Goal: Navigation & Orientation: Find specific page/section

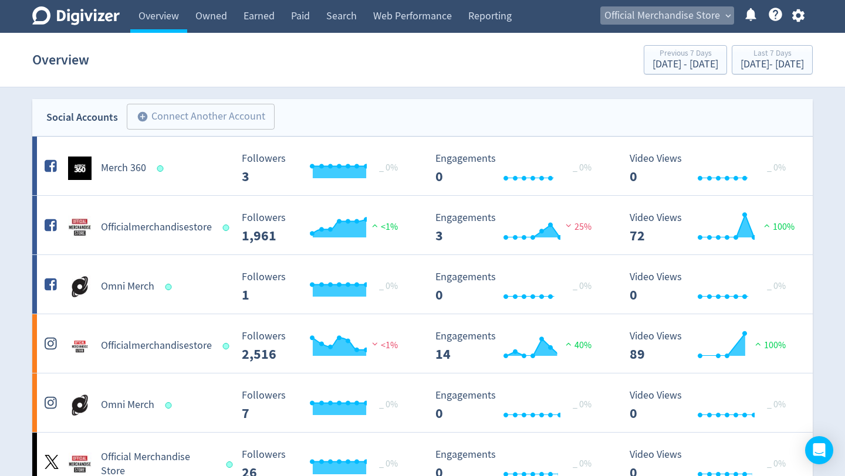
click at [720, 20] on button "Official Merchandise Store expand_more" at bounding box center [667, 15] width 134 height 19
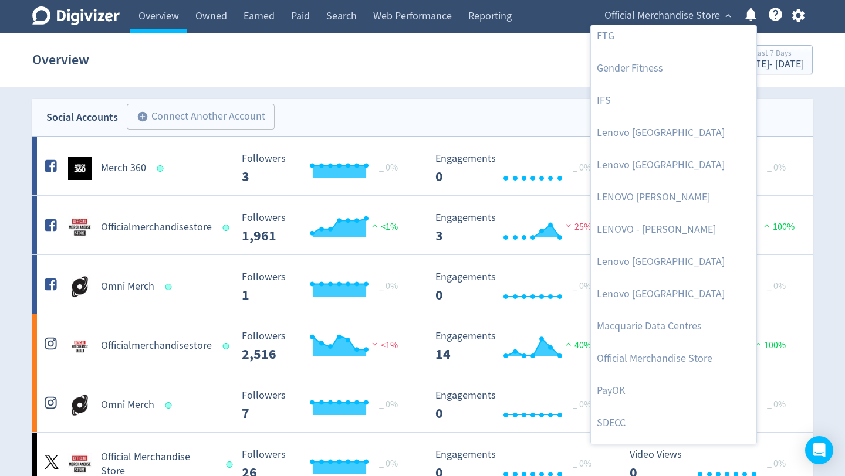
scroll to position [421, 0]
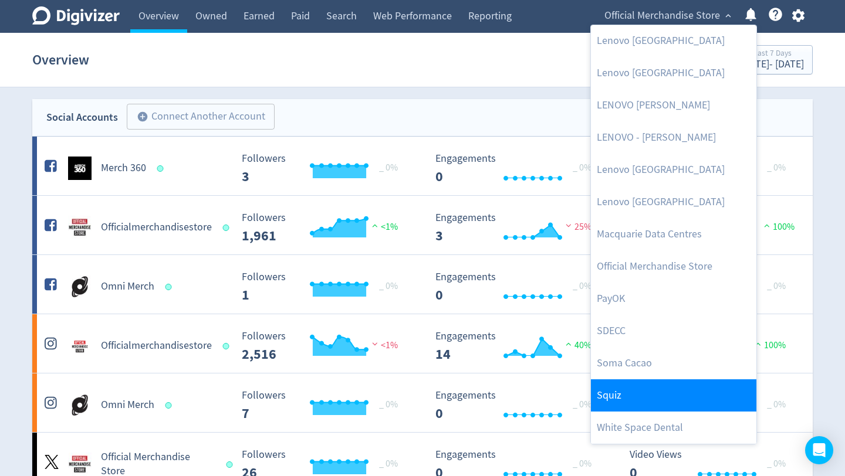
click at [641, 386] on link "Squiz" at bounding box center [673, 395] width 165 height 32
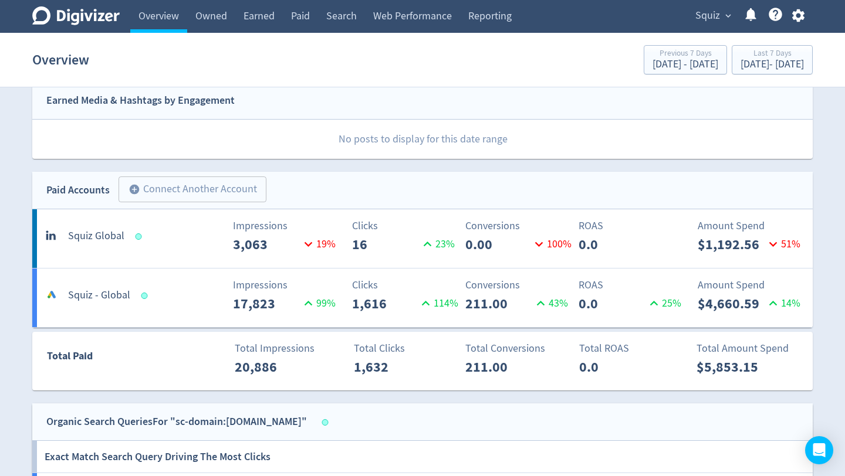
scroll to position [0, 0]
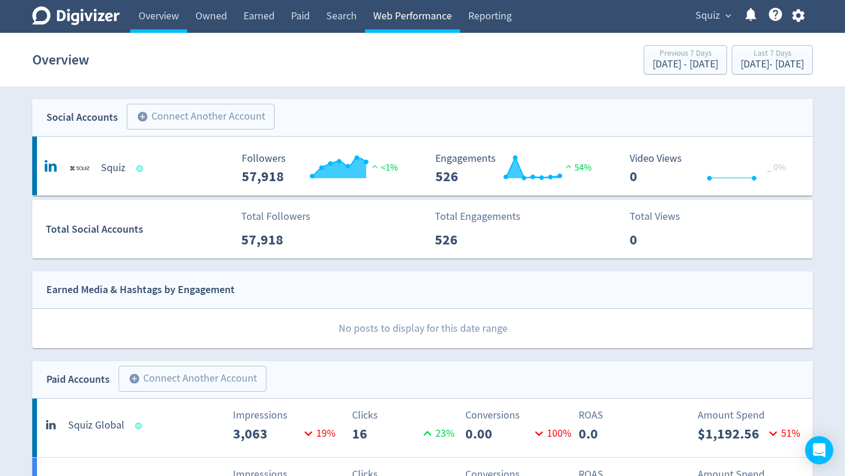
click at [419, 13] on link "Web Performance" at bounding box center [412, 16] width 95 height 33
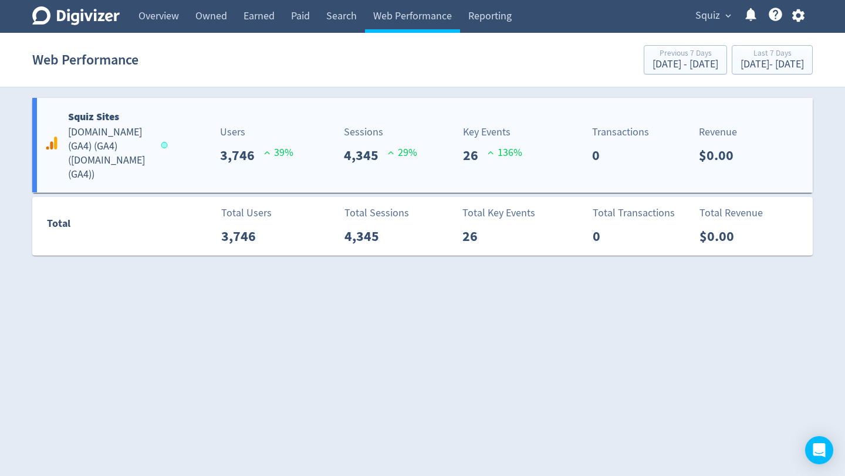
click at [186, 151] on div "Users 3,746 39 %" at bounding box center [230, 145] width 129 height 42
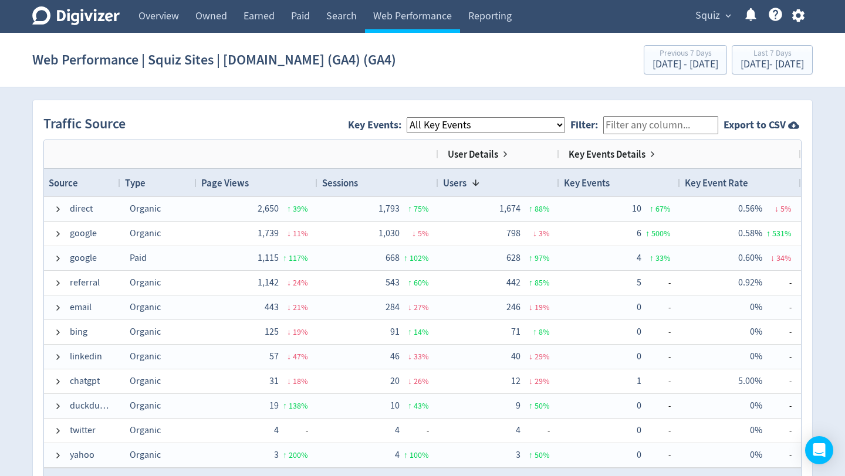
scroll to position [768, 0]
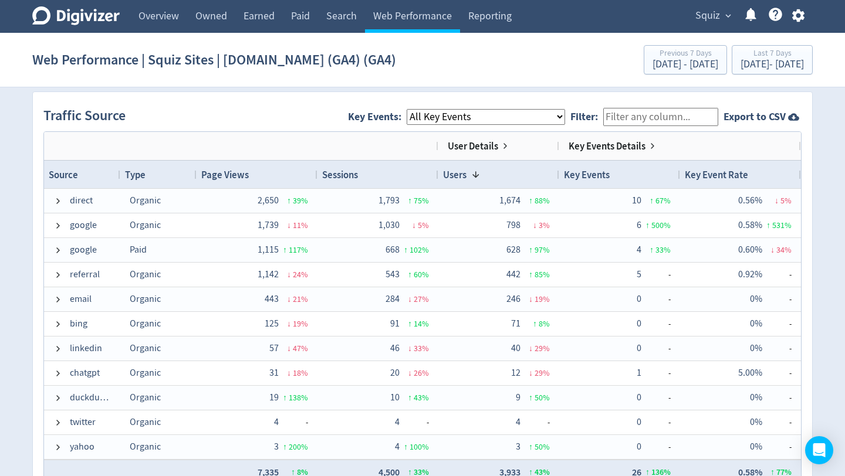
click at [551, 110] on select "All Key Events eCommerce contact discovery_call file_download" at bounding box center [485, 117] width 158 height 16
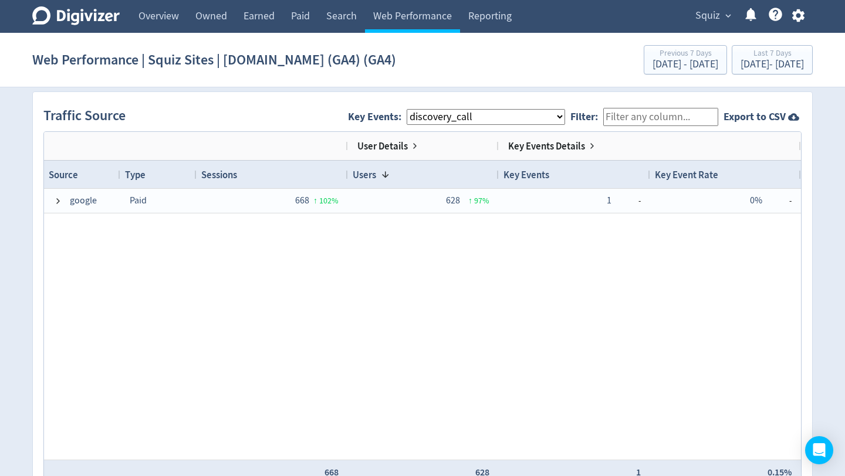
click at [565, 121] on select "All Key Events eCommerce contact discovery_call file_download" at bounding box center [485, 117] width 158 height 16
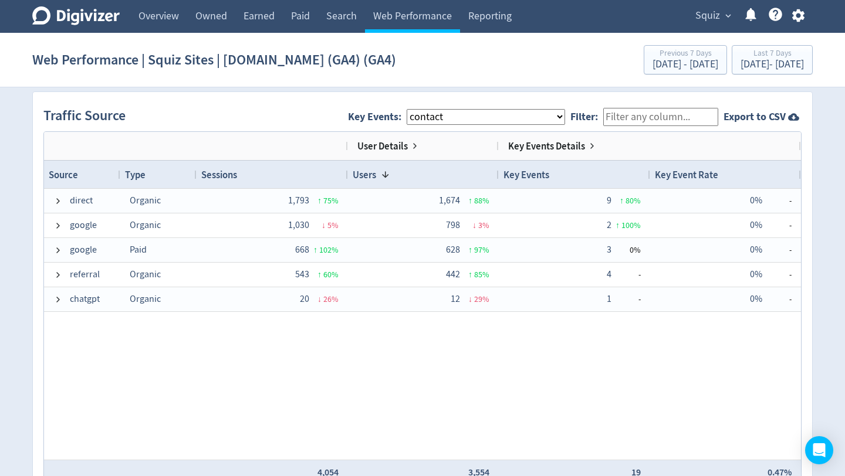
click at [565, 120] on select "All Key Events eCommerce contact discovery_call file_download" at bounding box center [485, 117] width 158 height 16
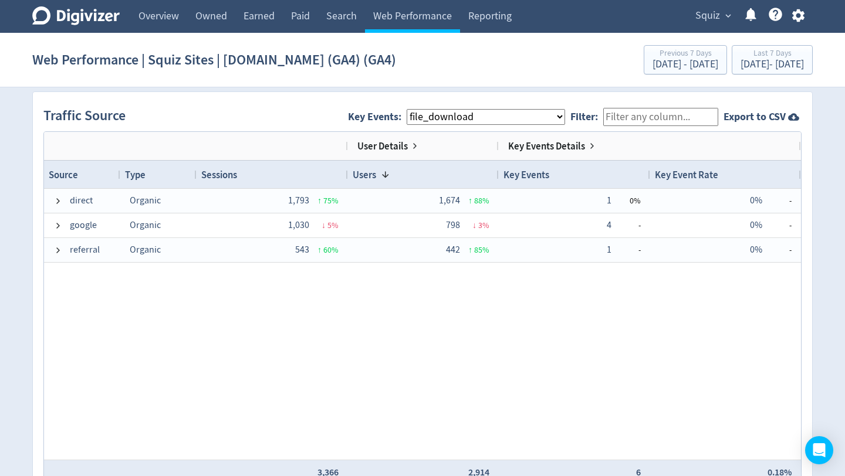
click at [565, 117] on select "All Key Events eCommerce contact discovery_call file_download" at bounding box center [485, 117] width 158 height 16
select select "allGoals"
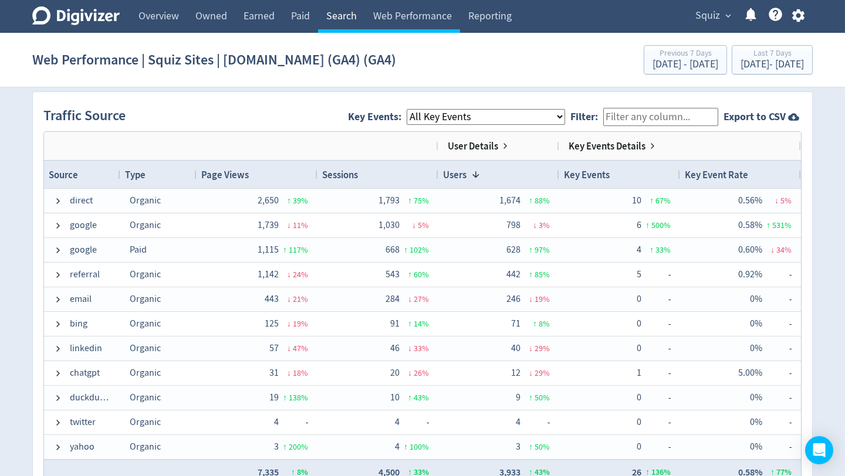
click at [343, 20] on link "Search" at bounding box center [341, 16] width 47 height 33
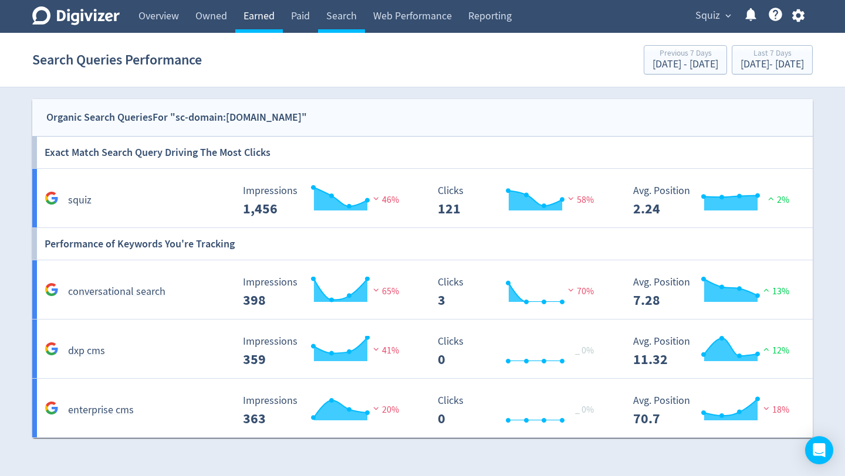
click at [269, 21] on link "Earned" at bounding box center [259, 16] width 48 height 33
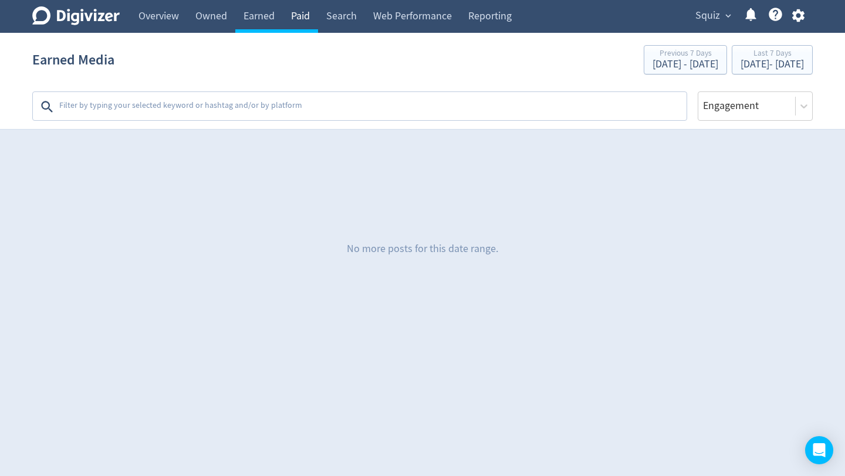
click at [300, 19] on link "Paid" at bounding box center [300, 16] width 35 height 33
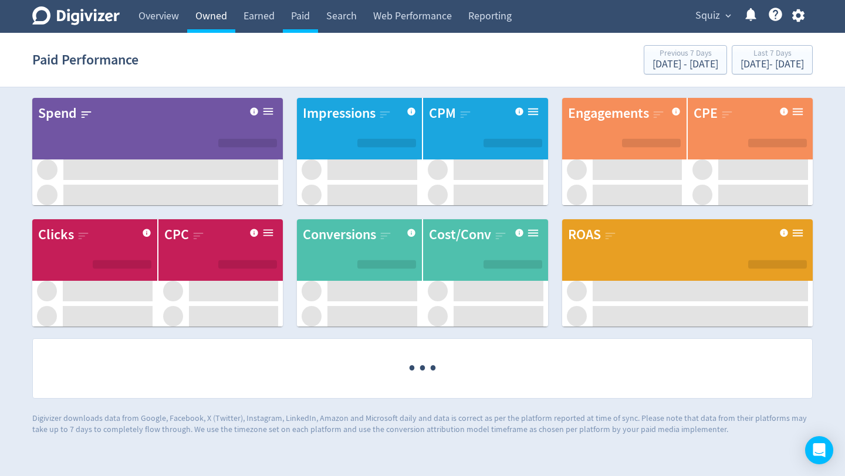
click at [211, 18] on link "Owned" at bounding box center [211, 16] width 48 height 33
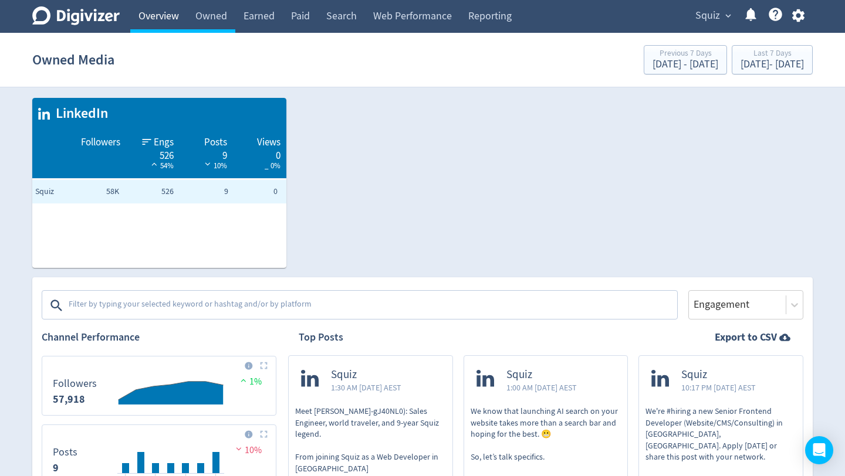
click at [164, 19] on link "Overview" at bounding box center [158, 16] width 57 height 33
